Goal: Information Seeking & Learning: Learn about a topic

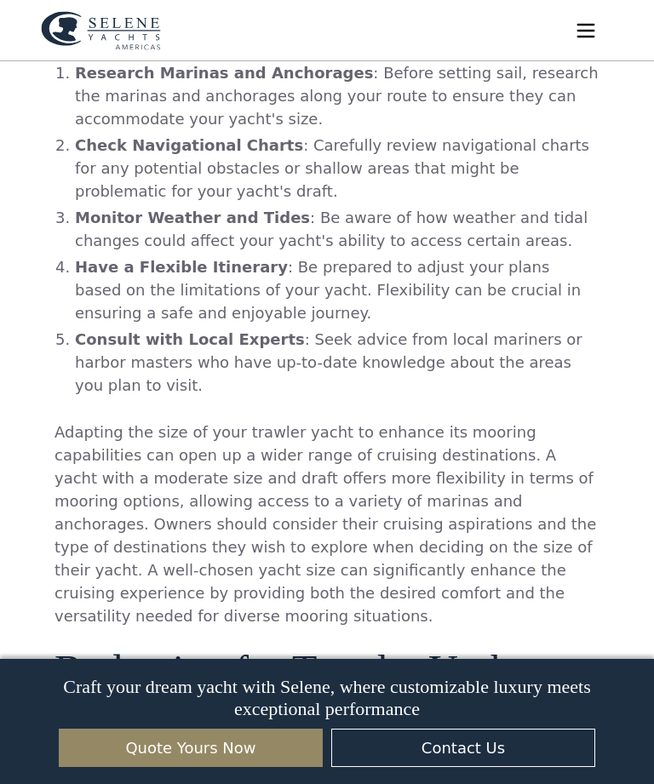
scroll to position [5595, 0]
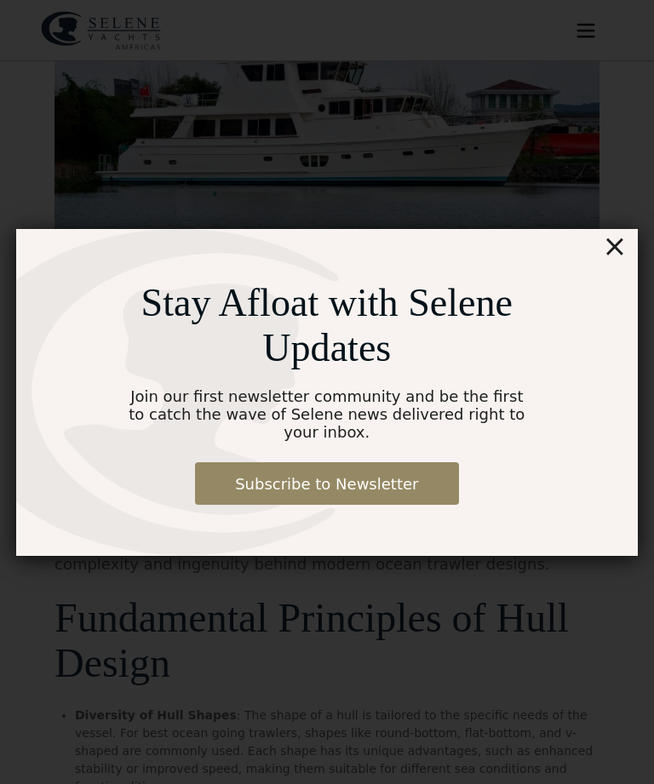
scroll to position [572, 0]
click at [623, 245] on div "×" at bounding box center [614, 246] width 25 height 34
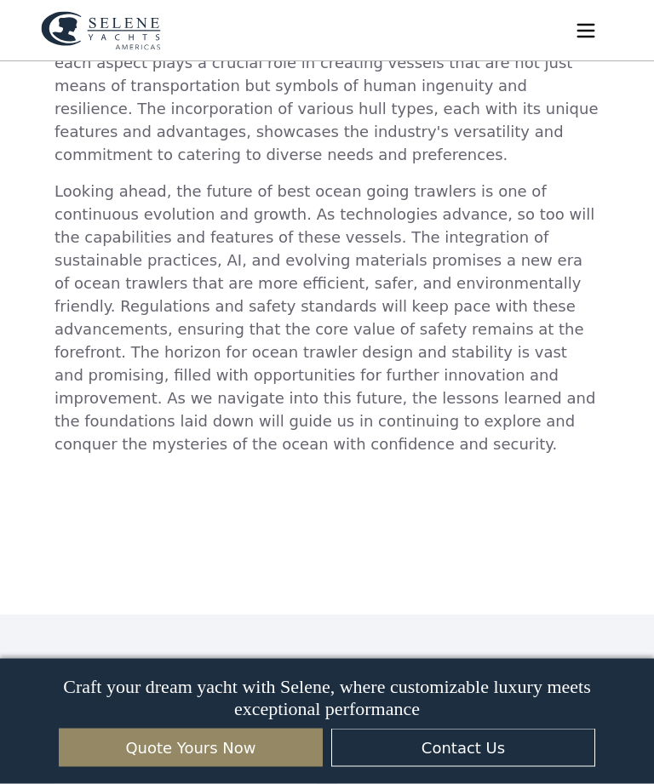
scroll to position [6461, 0]
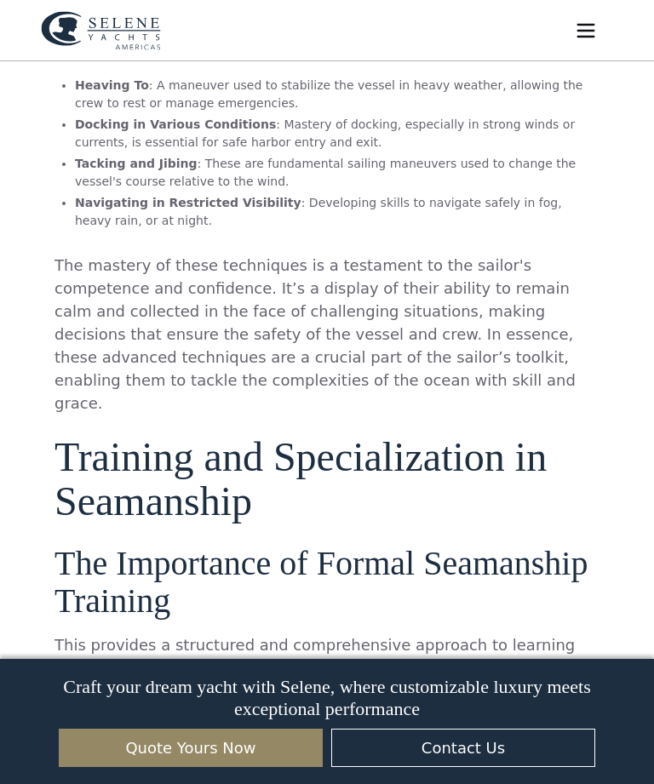
scroll to position [6693, 0]
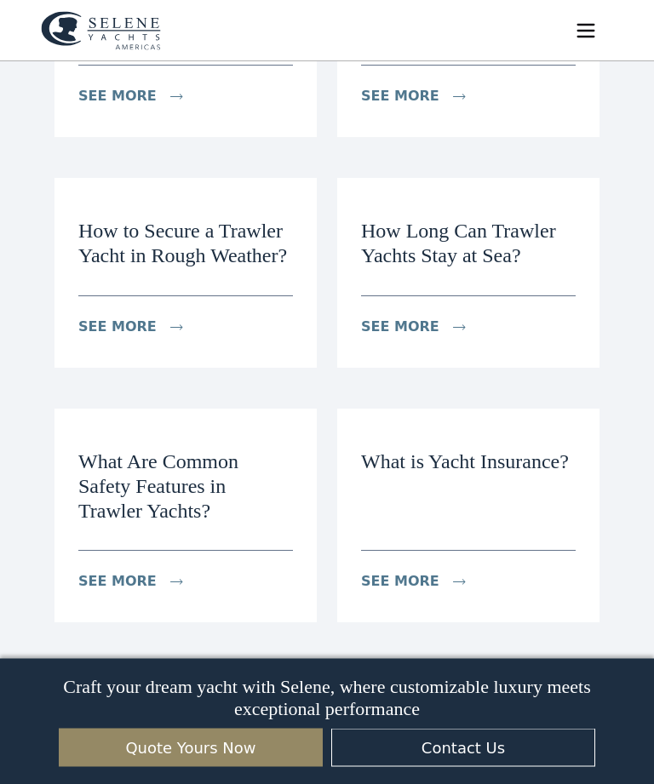
scroll to position [866, 0]
click at [165, 450] on h3 "What Are Common Safety Features in Trawler Yachts?" at bounding box center [185, 486] width 215 height 73
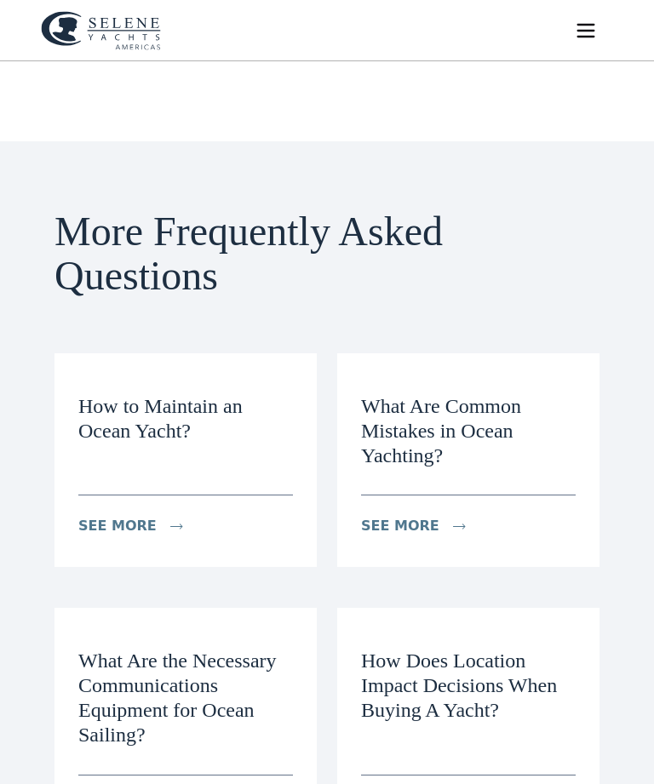
scroll to position [497, 0]
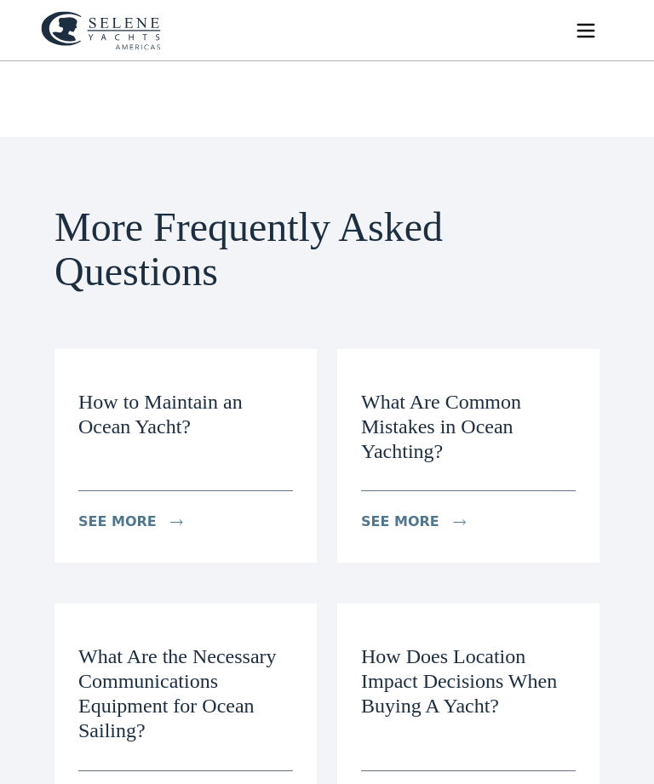
click at [410, 512] on div "see more" at bounding box center [400, 522] width 78 height 20
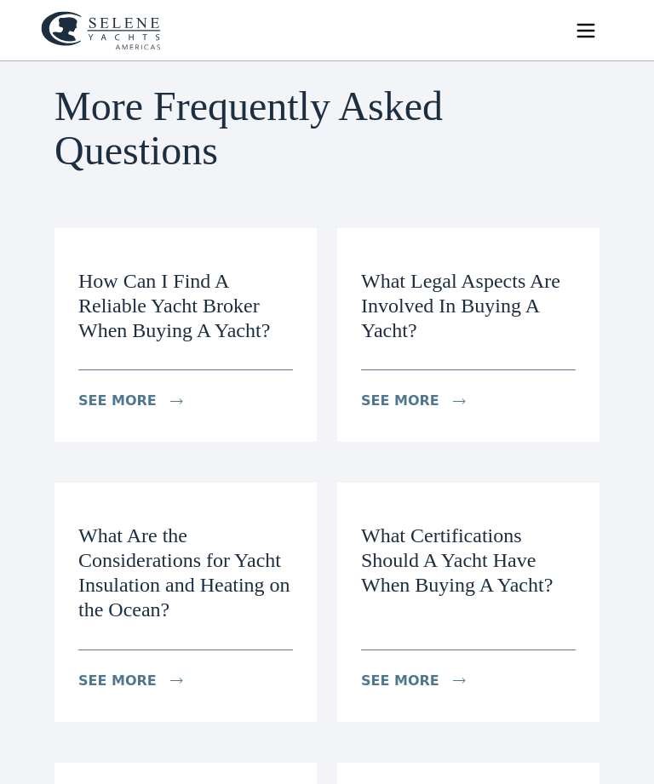
scroll to position [662, 0]
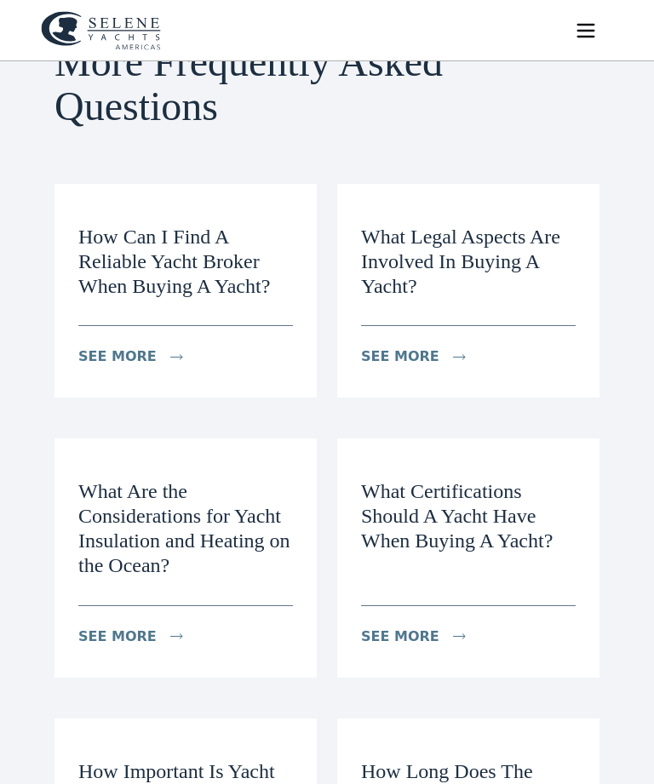
click at [437, 513] on h3 "What Certifications Should A Yacht Have When Buying A Yacht?" at bounding box center [468, 515] width 215 height 73
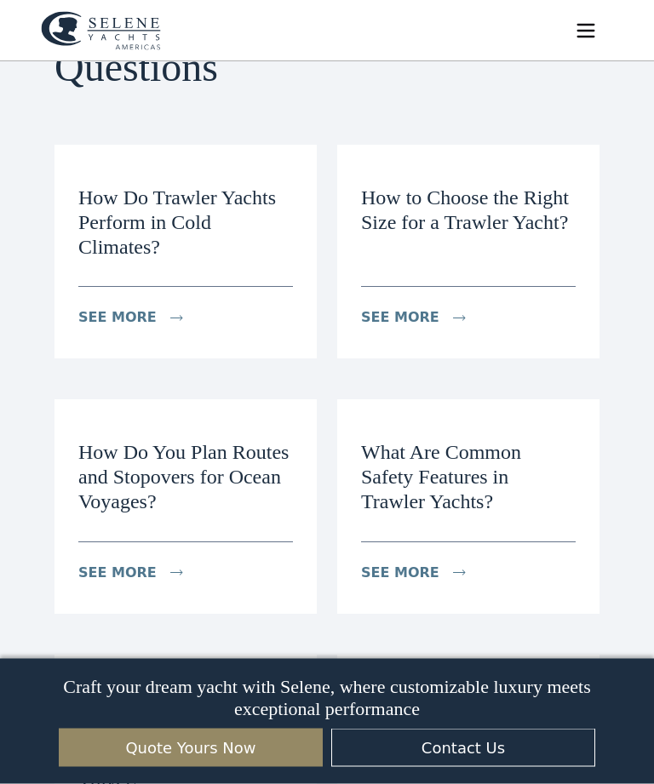
scroll to position [709, 0]
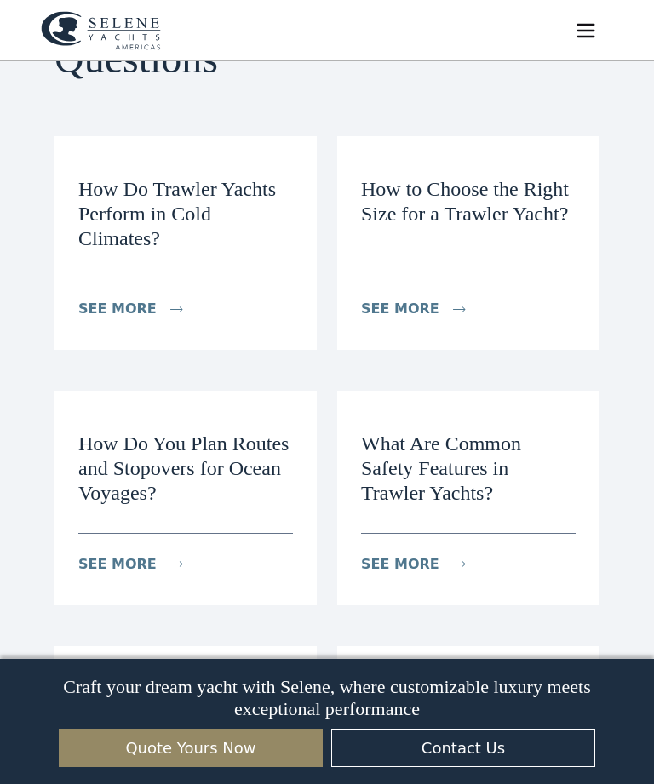
click at [137, 445] on h3 "How Do You Plan Routes and Stopovers for Ocean Voyages?" at bounding box center [185, 468] width 215 height 73
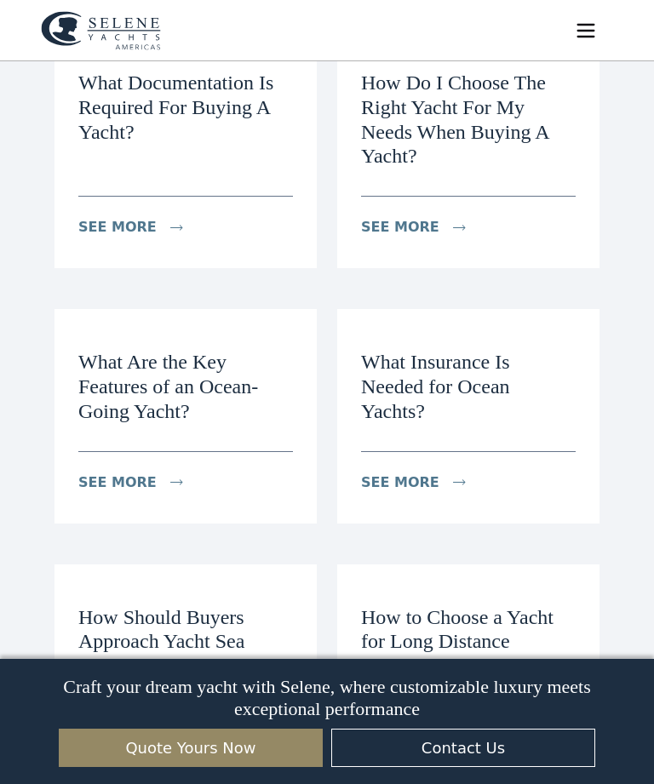
scroll to position [824, 0]
